Goal: Communication & Community: Connect with others

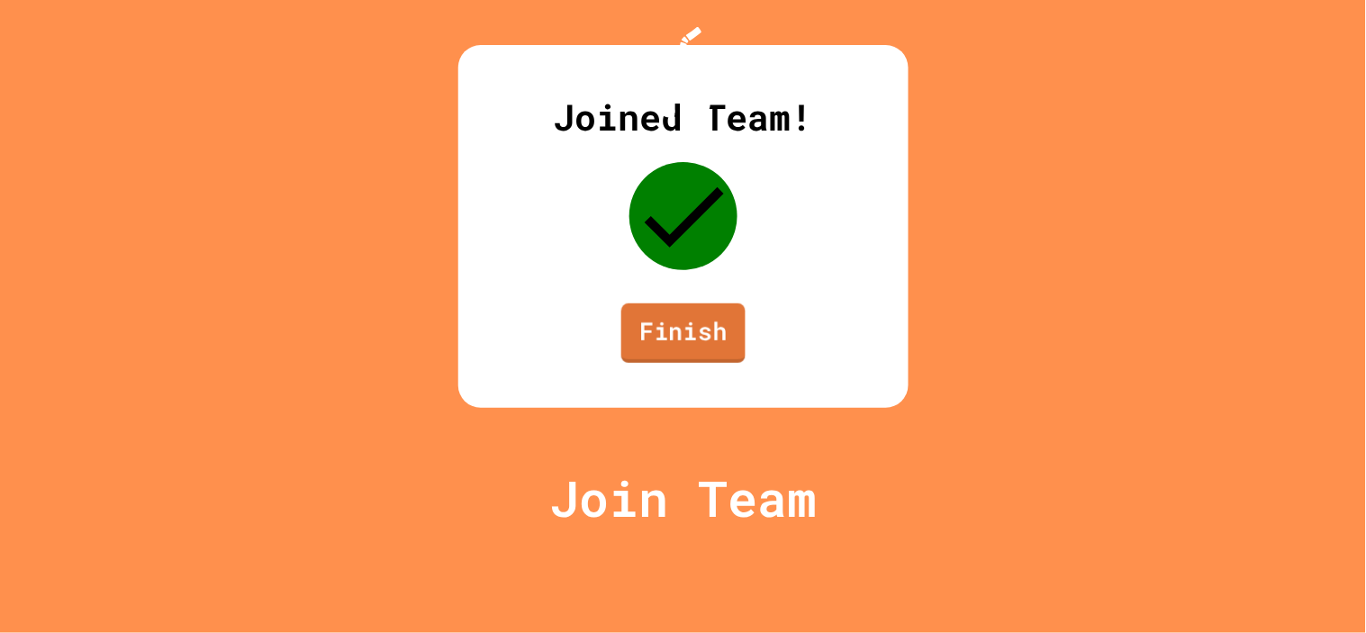
drag, startPoint x: 672, startPoint y: 413, endPoint x: 664, endPoint y: 406, distance: 10.2
click at [664, 363] on link "Finish" at bounding box center [683, 332] width 124 height 59
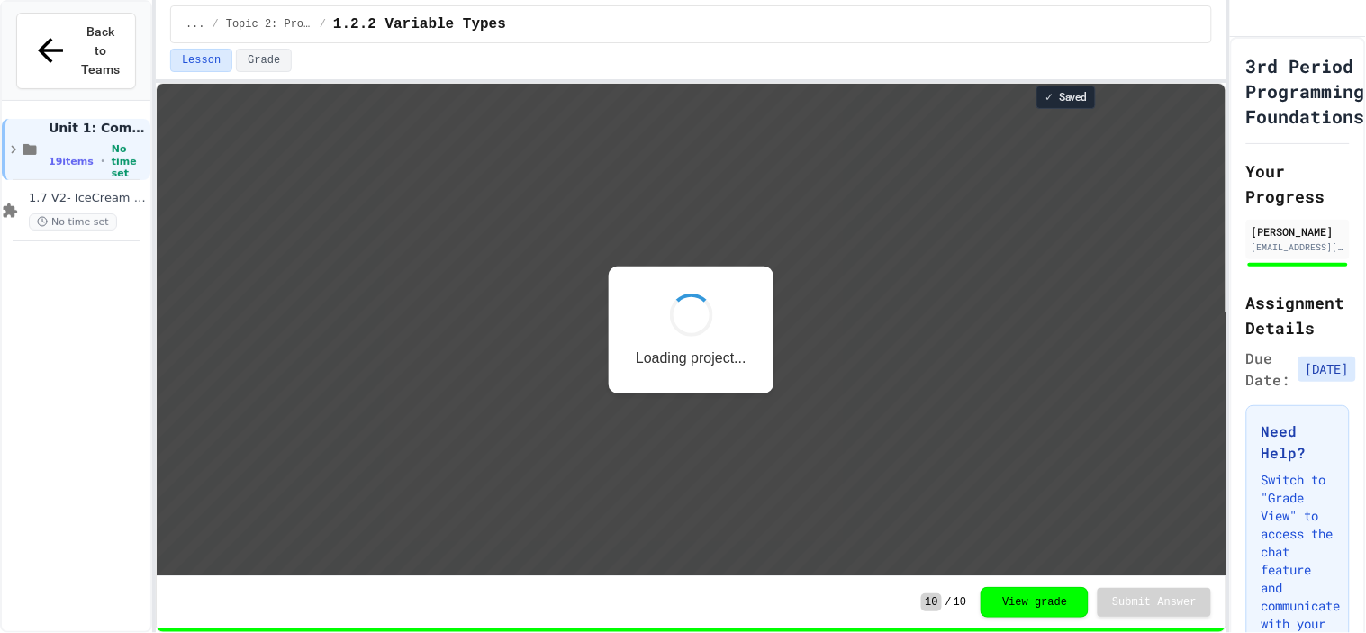
scroll to position [1, 0]
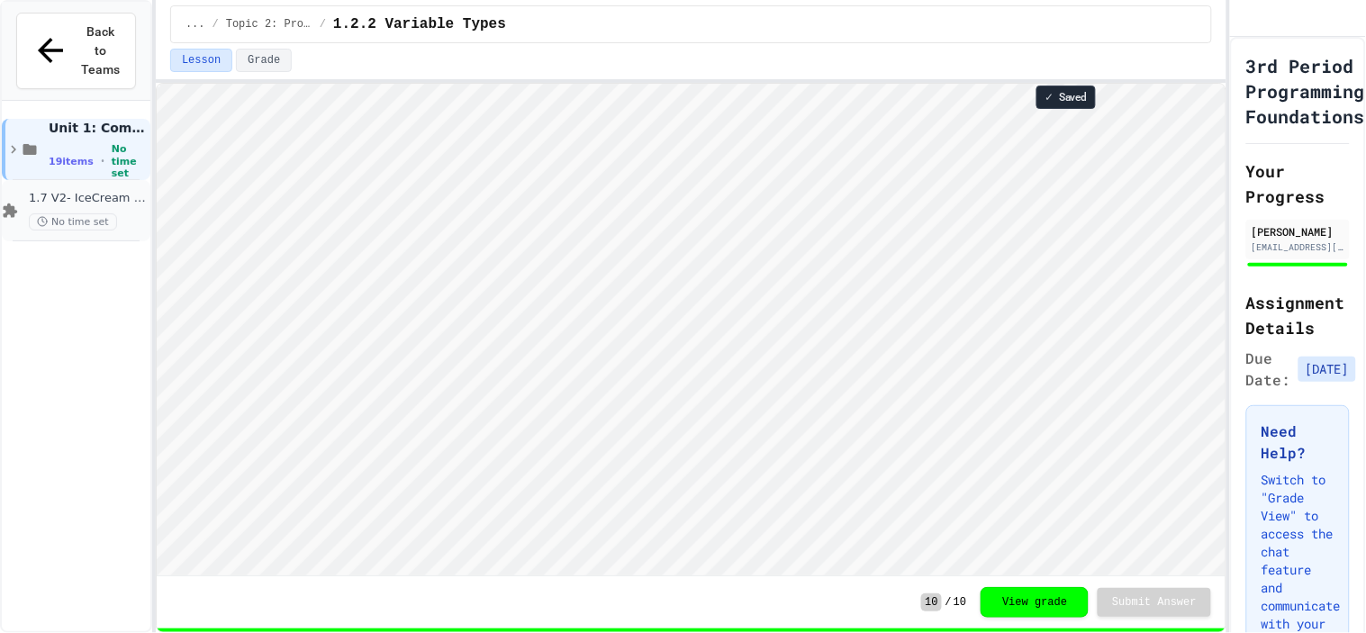
click at [122, 213] on div "No time set" at bounding box center [88, 221] width 118 height 17
